Goal: Transaction & Acquisition: Purchase product/service

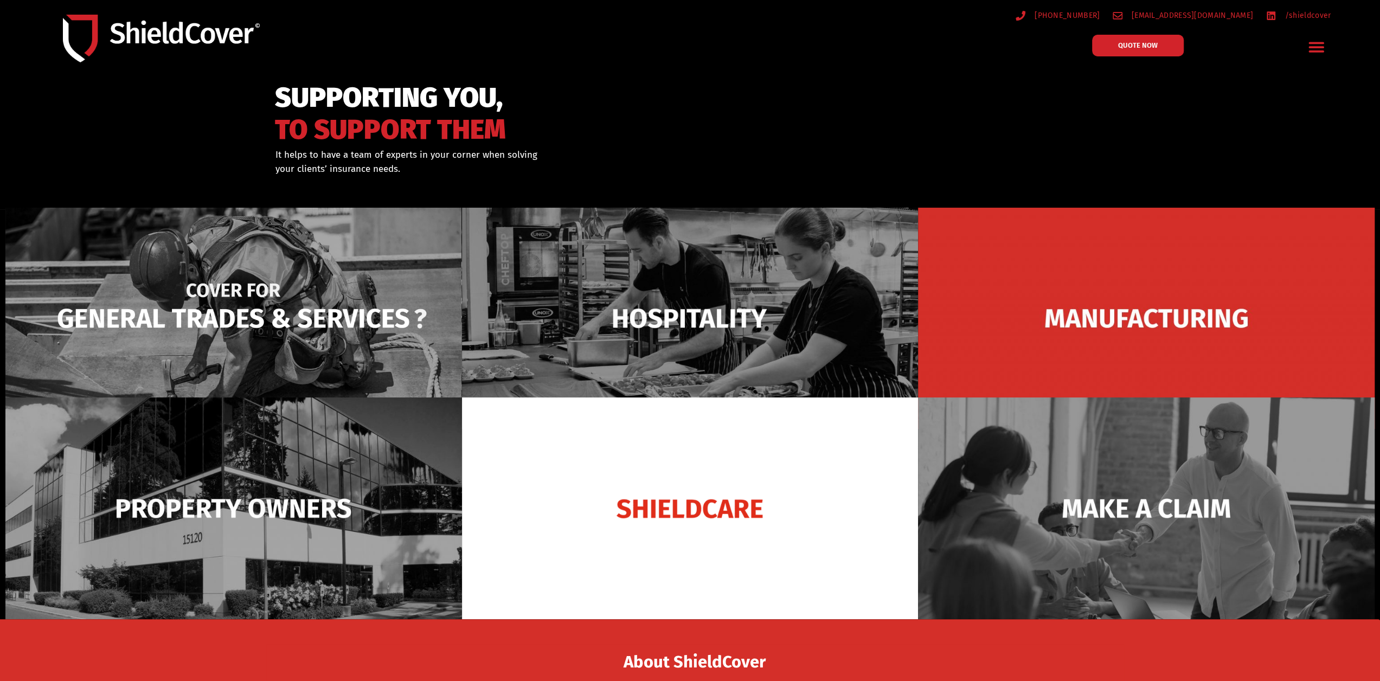
click at [248, 300] on img at bounding box center [233, 318] width 457 height 221
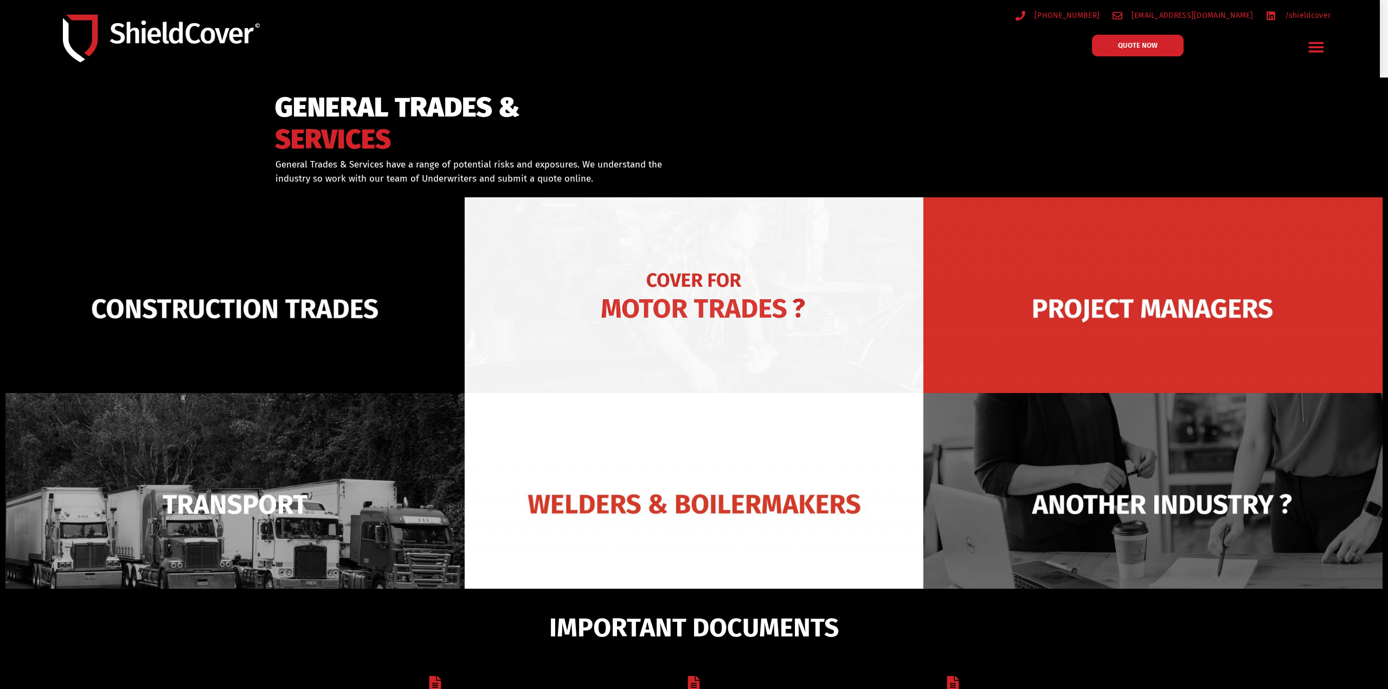
click at [727, 288] on img at bounding box center [694, 308] width 459 height 223
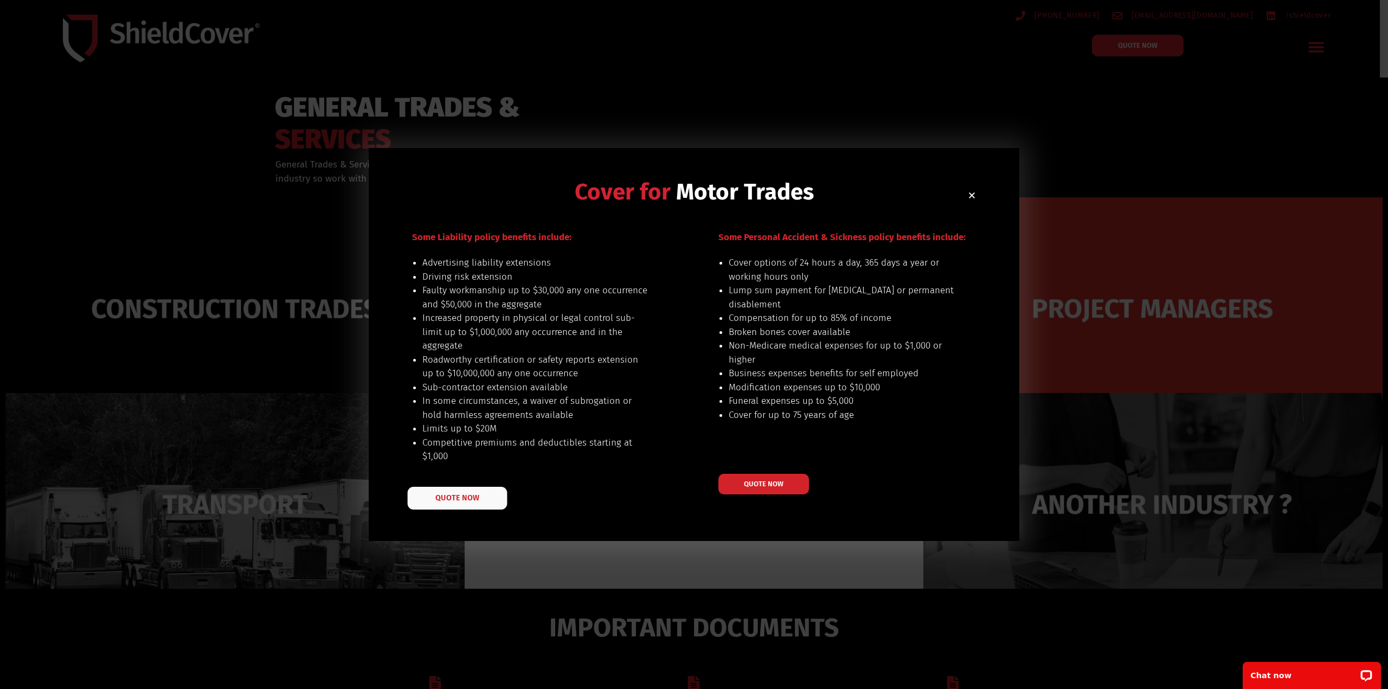
click at [462, 498] on span "QUOTE NOW" at bounding box center [457, 498] width 43 height 8
